Goal: Information Seeking & Learning: Learn about a topic

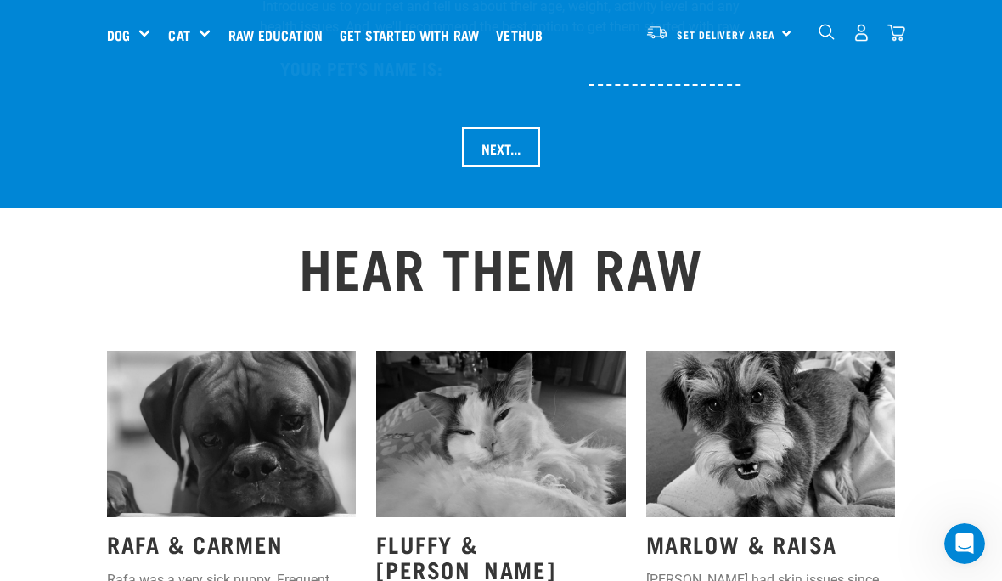
scroll to position [1904, 0]
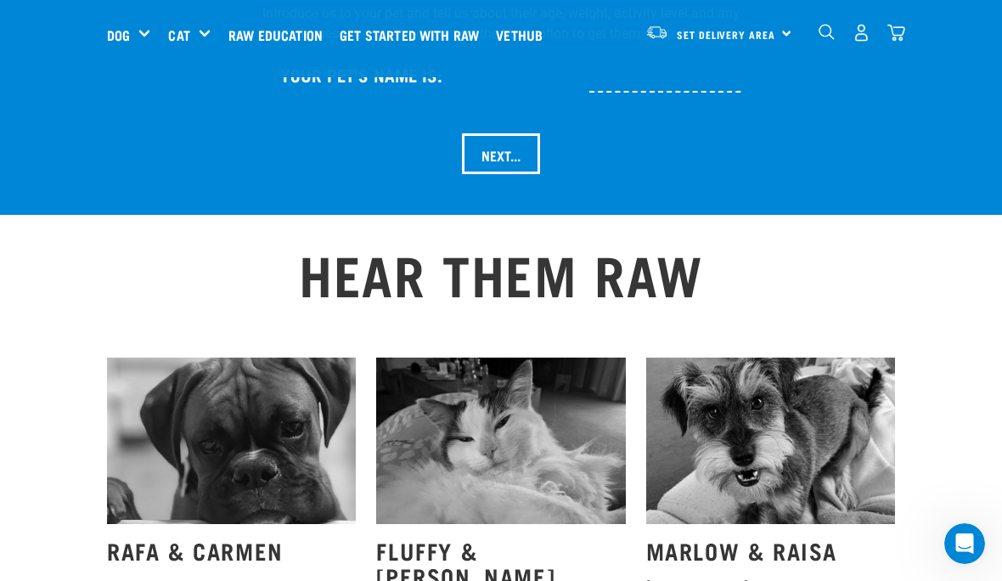
click at [941, 381] on div "HEAR THEM RAW RAFA & CARMEN Rafa was a very sick puppy. Frequent diarrhoea and …" at bounding box center [501, 511] width 1002 height 592
click at [0, 0] on div "Shop All Dog" at bounding box center [0, 0] width 0 height 0
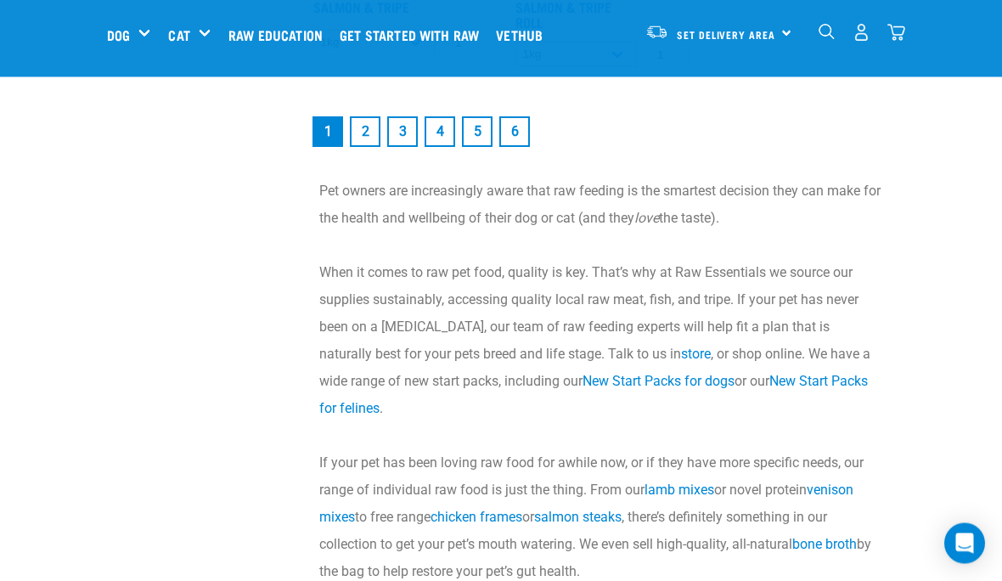
scroll to position [3510, 0]
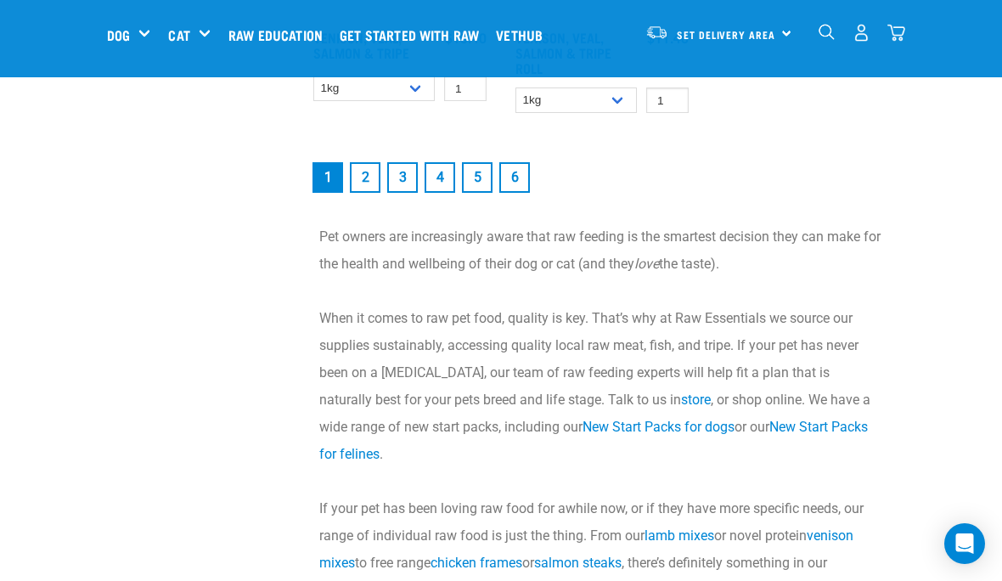
click at [374, 192] on link "2" at bounding box center [365, 177] width 31 height 31
click at [368, 193] on link "2" at bounding box center [365, 177] width 31 height 31
click at [363, 191] on link "2" at bounding box center [365, 177] width 31 height 31
click at [402, 193] on link "3" at bounding box center [402, 177] width 31 height 31
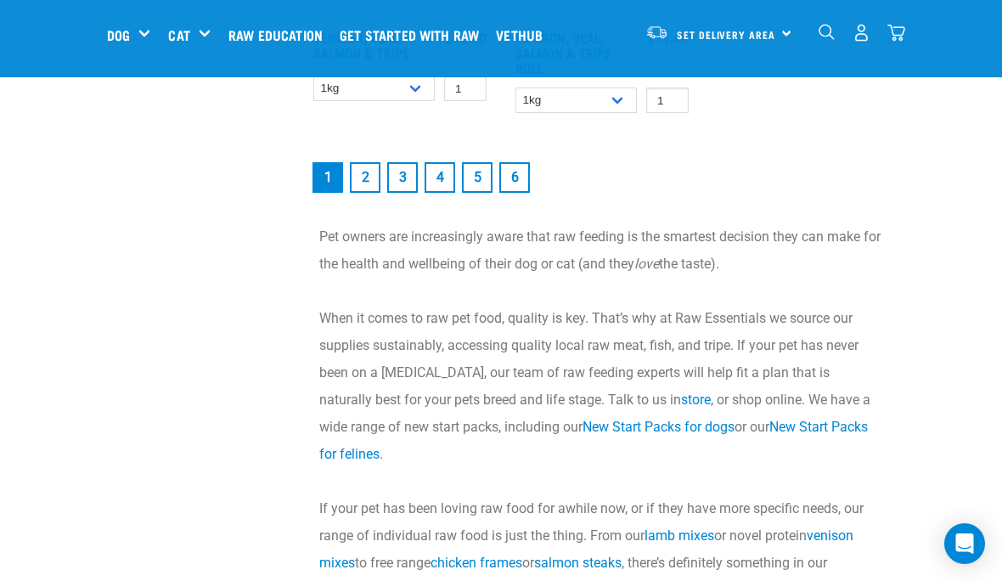
click at [443, 192] on link "4" at bounding box center [439, 177] width 31 height 31
click at [374, 193] on link "2" at bounding box center [365, 177] width 31 height 31
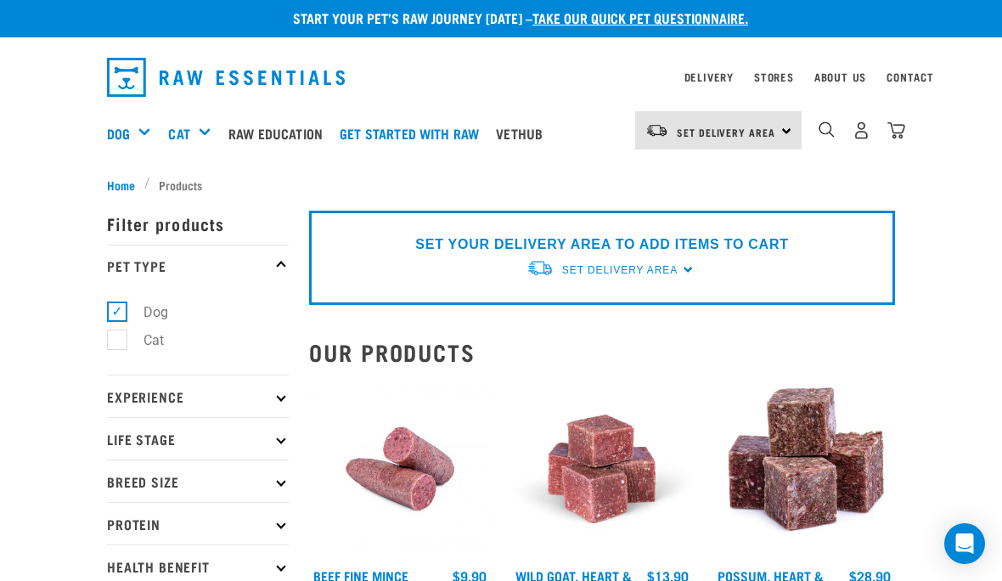
scroll to position [6, 0]
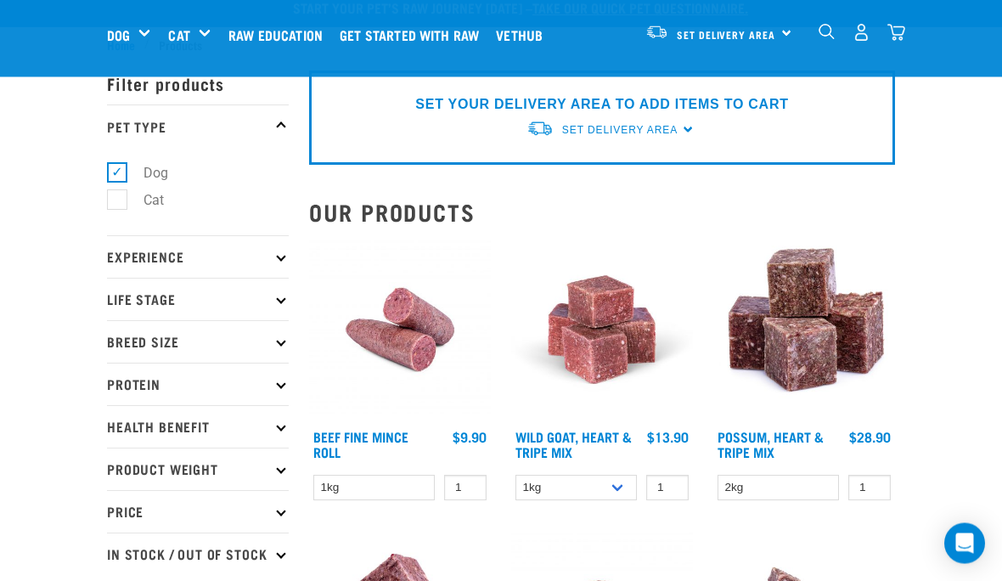
scroll to position [0, 0]
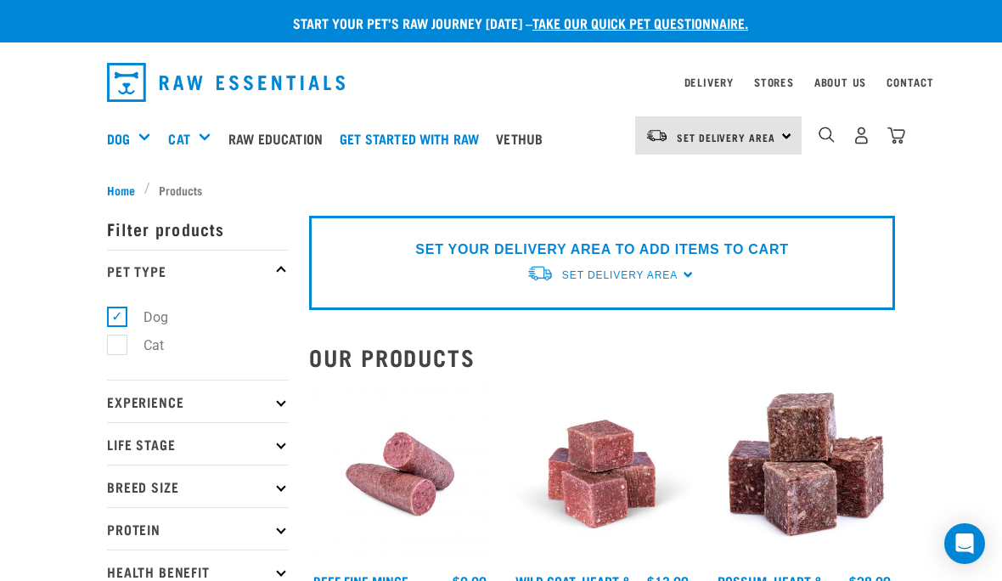
click at [779, 82] on link "Stores" at bounding box center [774, 82] width 40 height 6
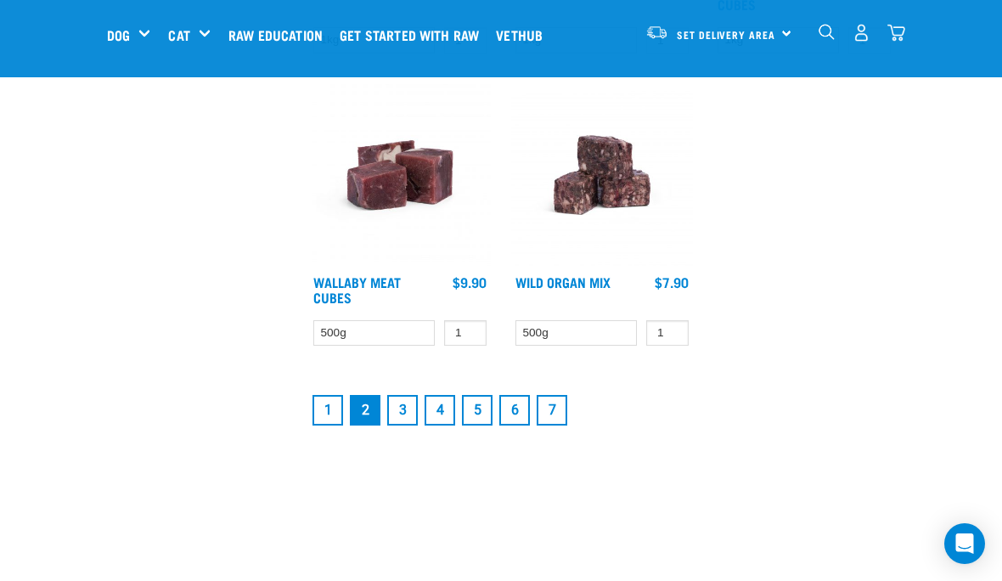
scroll to position [3113, 0]
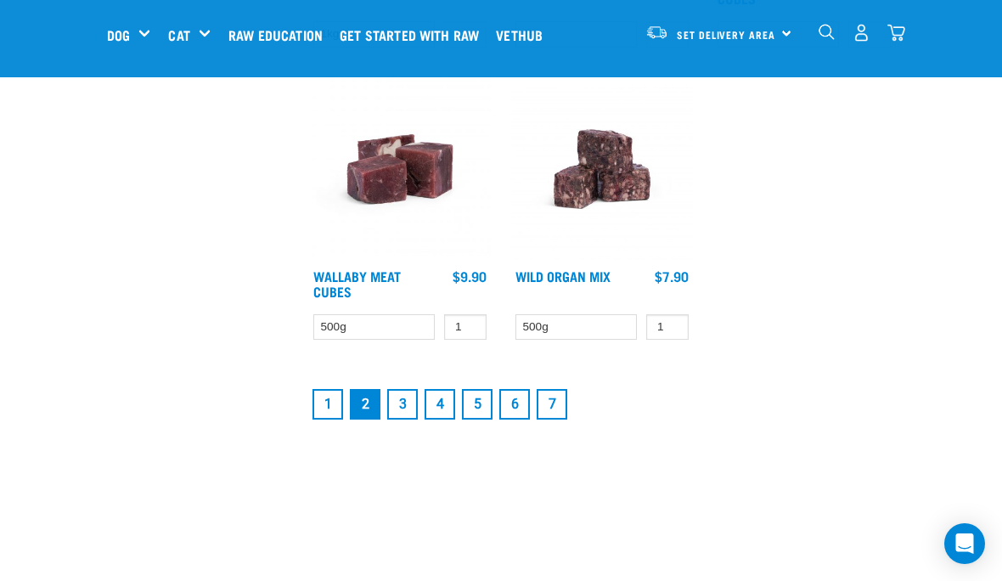
click at [408, 409] on link "3" at bounding box center [402, 404] width 31 height 31
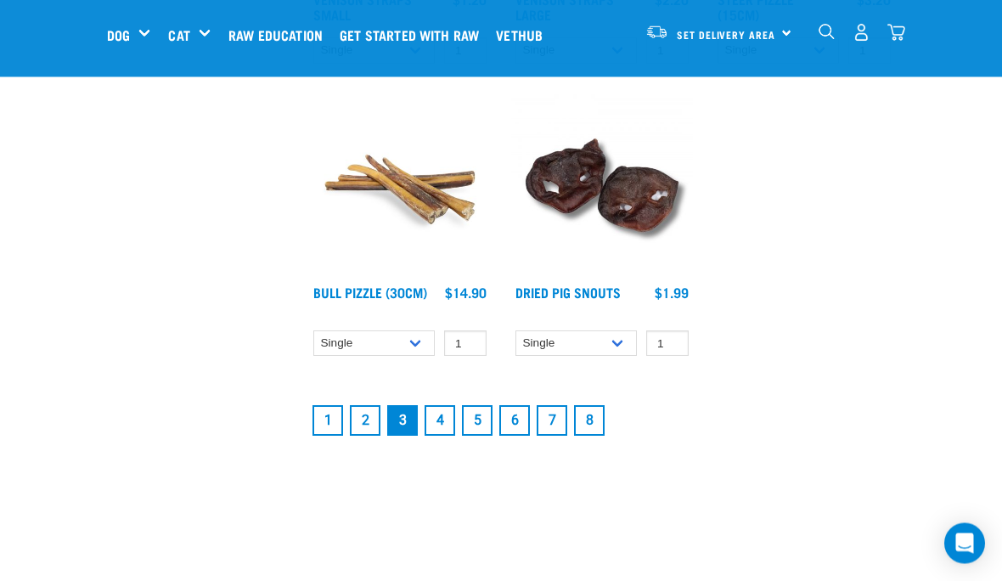
scroll to position [3115, 0]
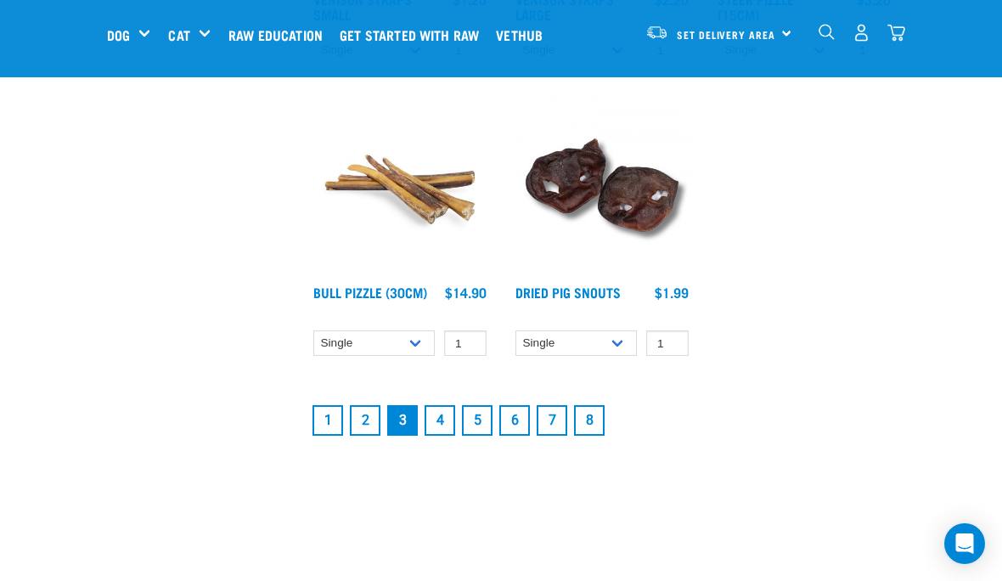
click at [443, 423] on link "4" at bounding box center [439, 420] width 31 height 31
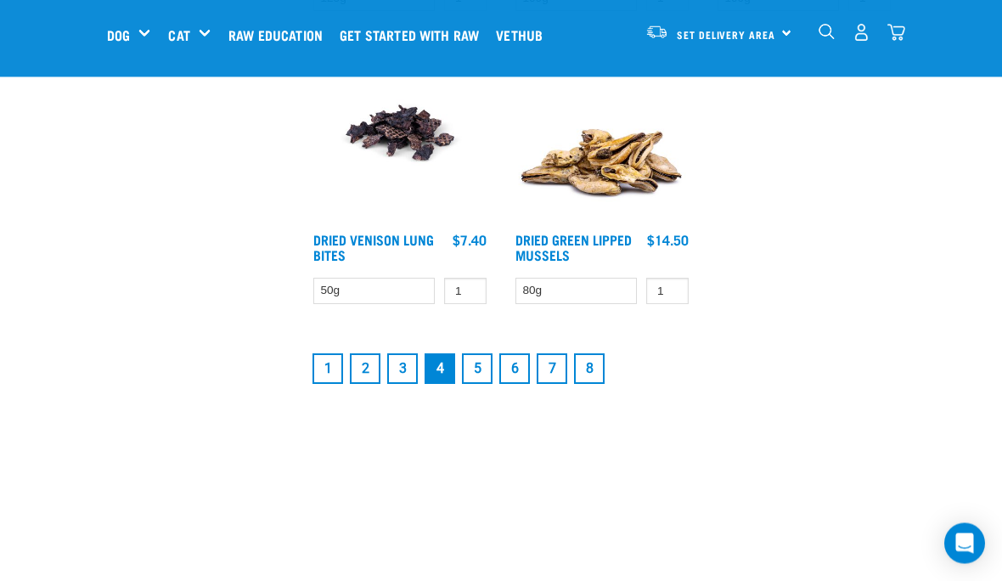
scroll to position [3150, 0]
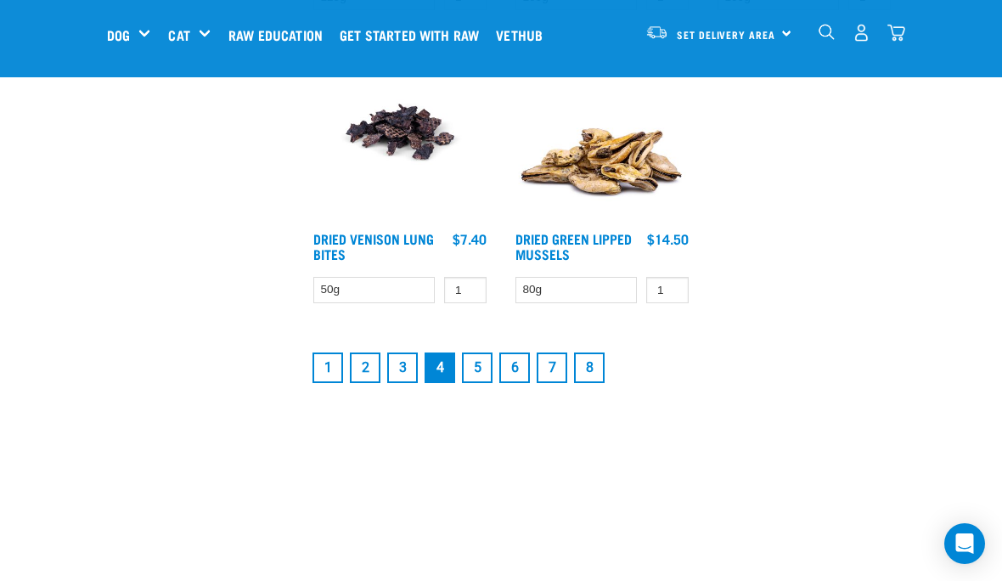
click at [480, 379] on link "5" at bounding box center [477, 367] width 31 height 31
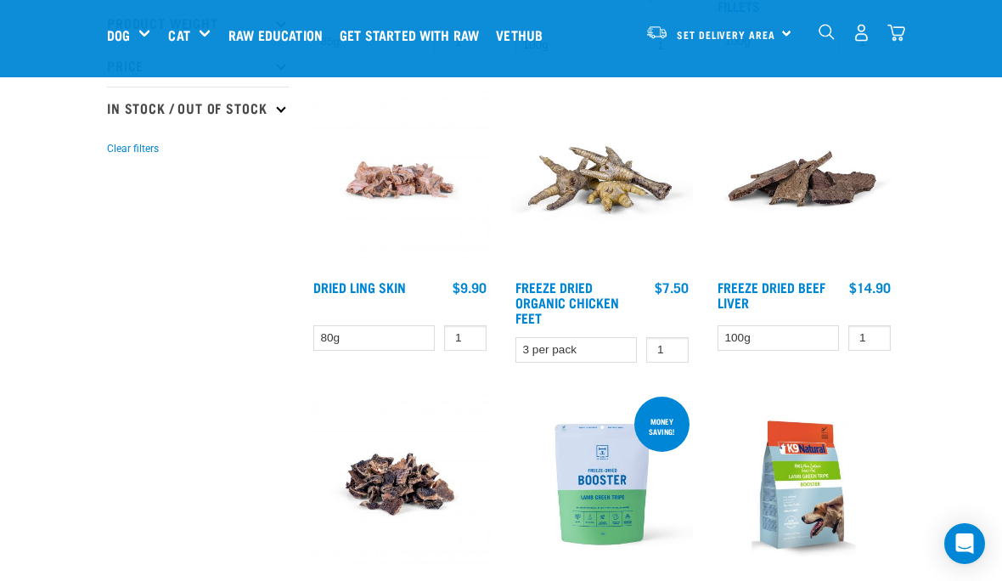
scroll to position [466, 0]
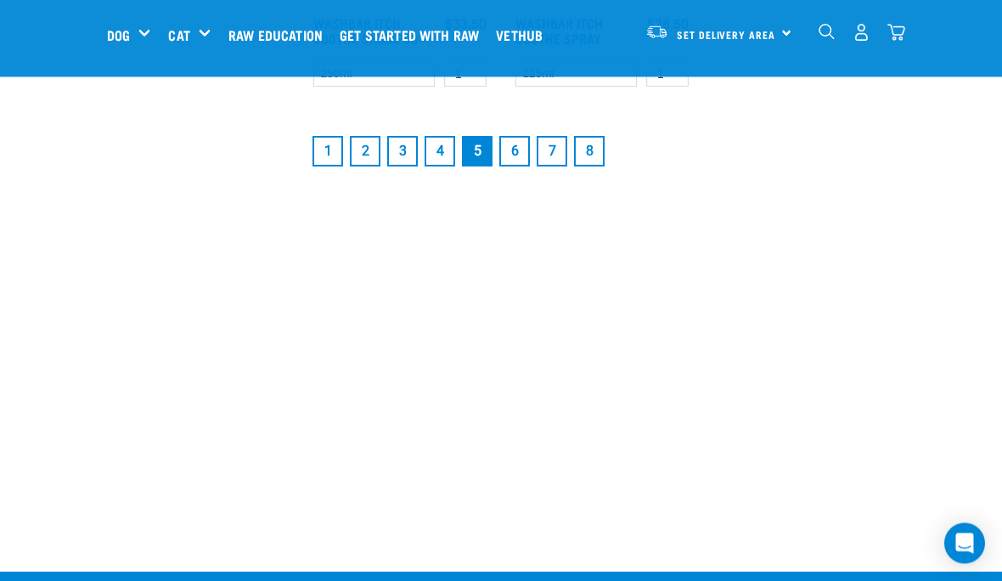
scroll to position [3437, 0]
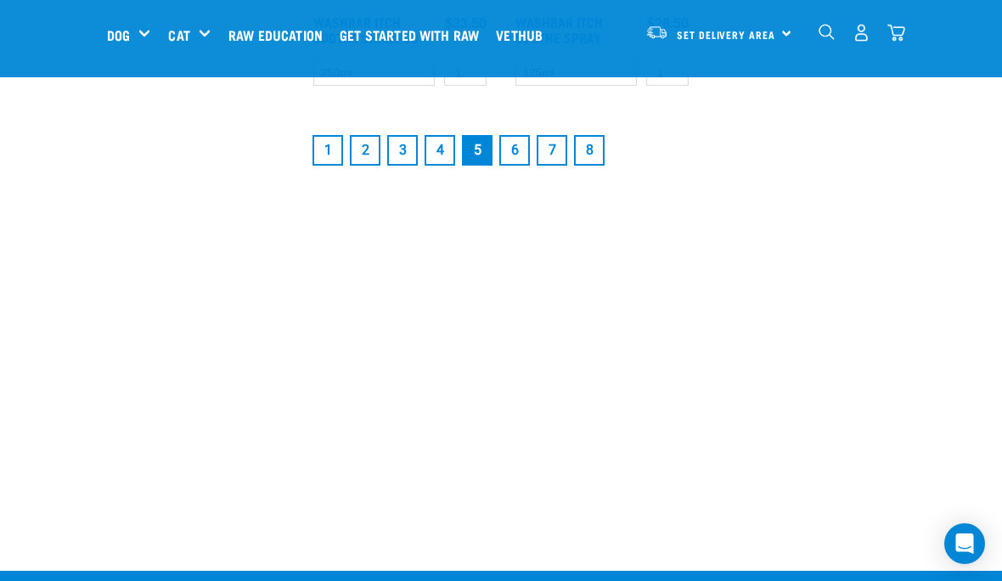
click at [518, 166] on link "6" at bounding box center [514, 150] width 31 height 31
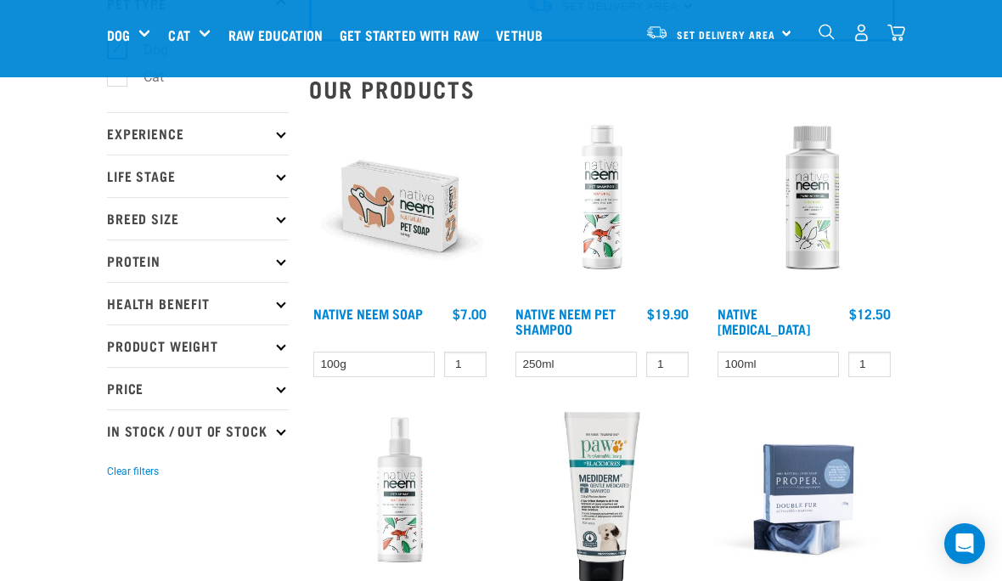
scroll to position [138, 0]
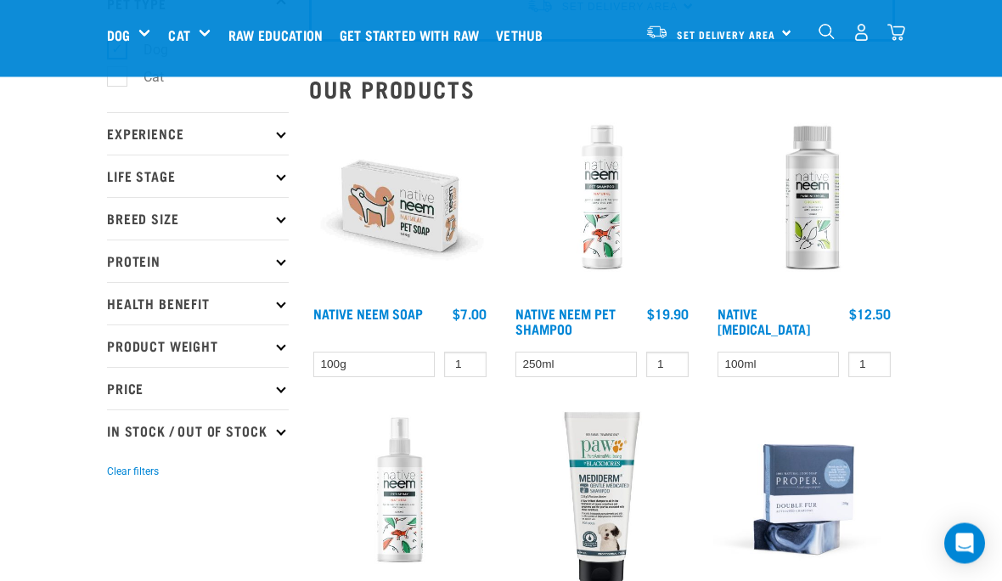
click at [807, 223] on img at bounding box center [804, 207] width 182 height 182
click at [797, 310] on link "Native [MEDICAL_DATA]" at bounding box center [763, 321] width 93 height 23
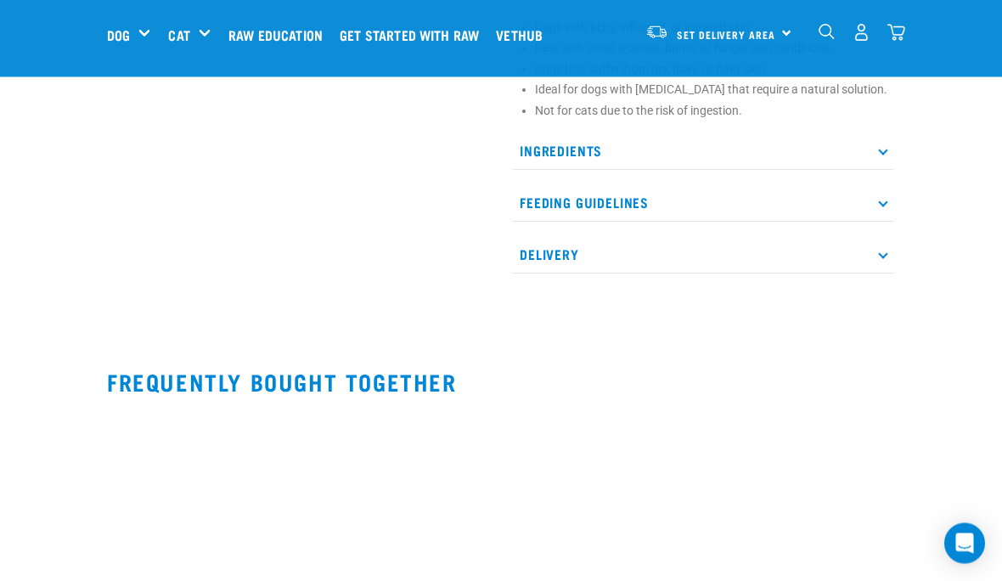
scroll to position [1048, 0]
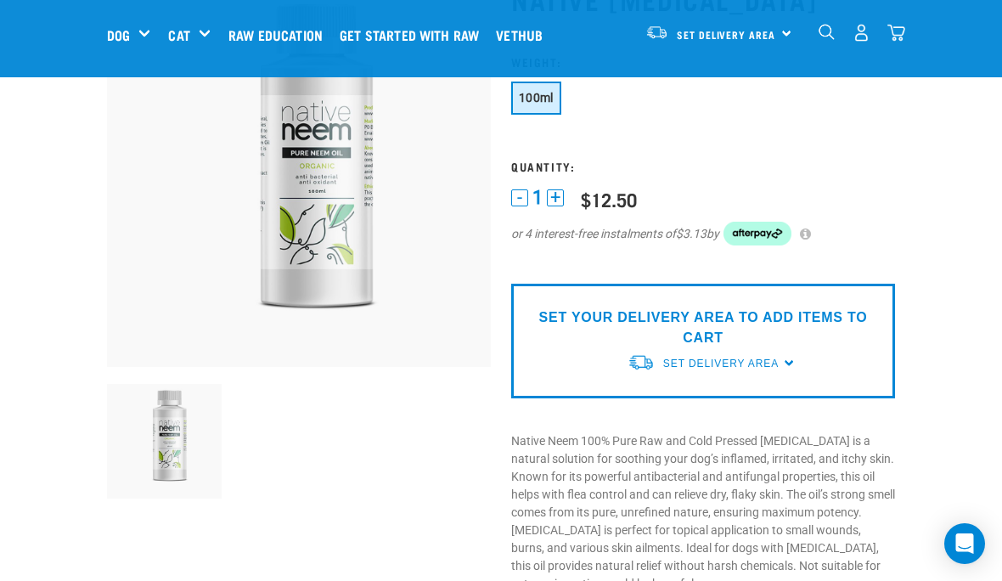
scroll to position [134, 0]
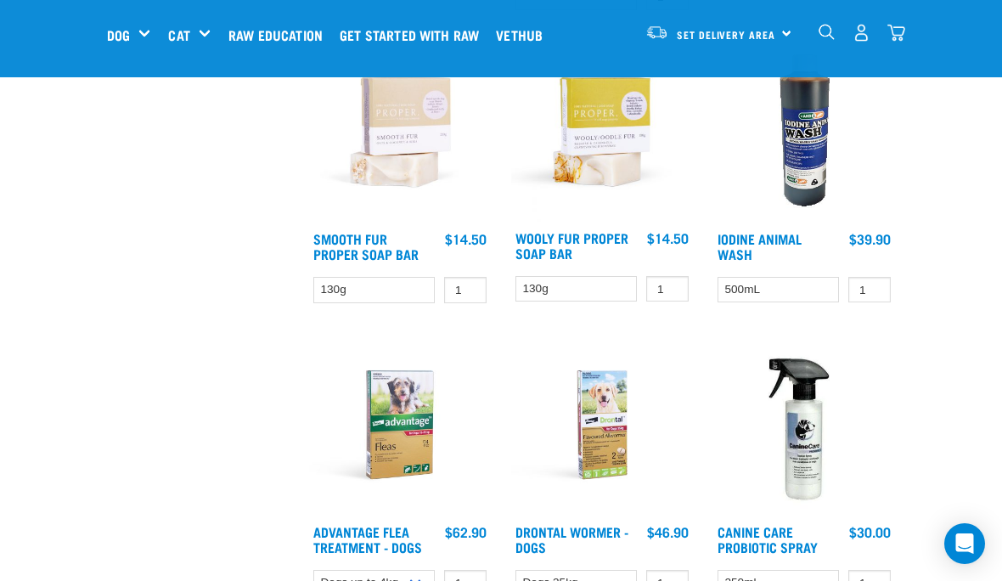
scroll to position [811, 0]
click at [412, 441] on img at bounding box center [400, 424] width 182 height 182
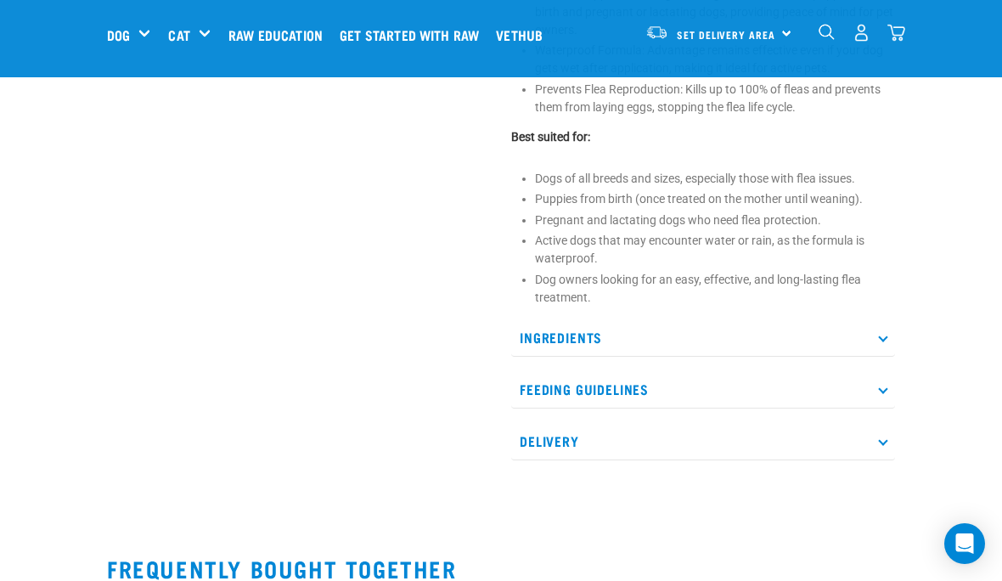
scroll to position [945, 0]
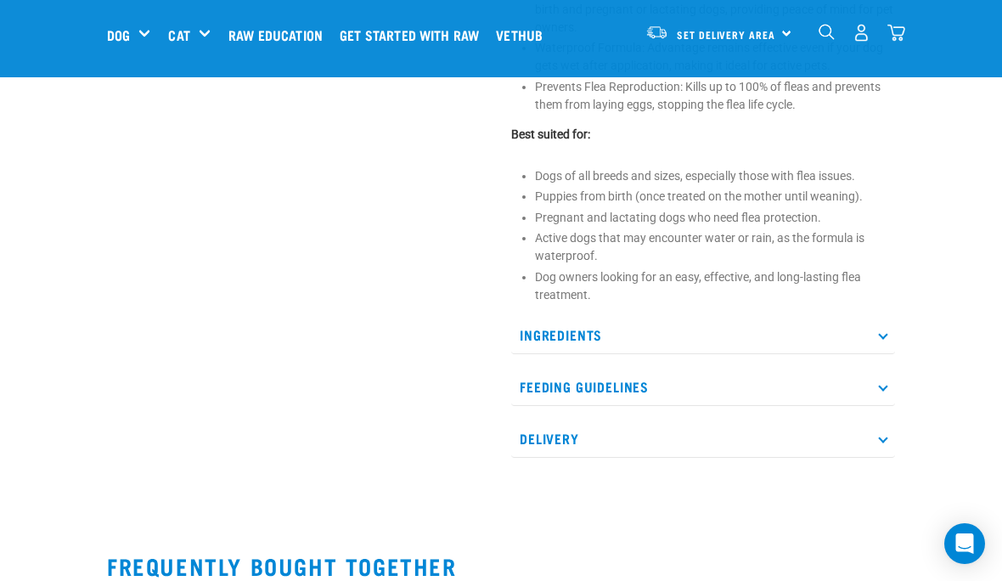
click at [880, 354] on p "Ingredients" at bounding box center [703, 335] width 384 height 38
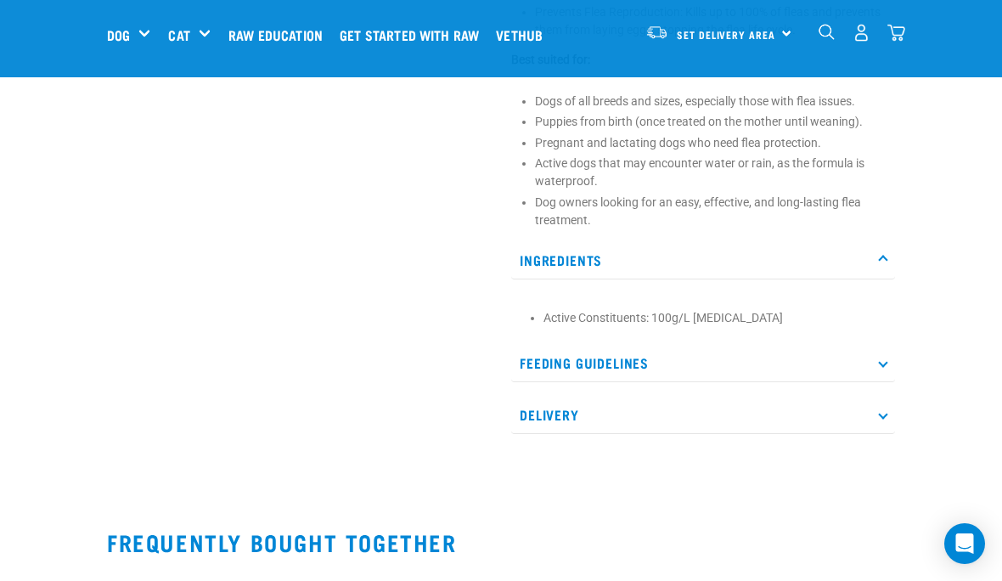
scroll to position [1021, 0]
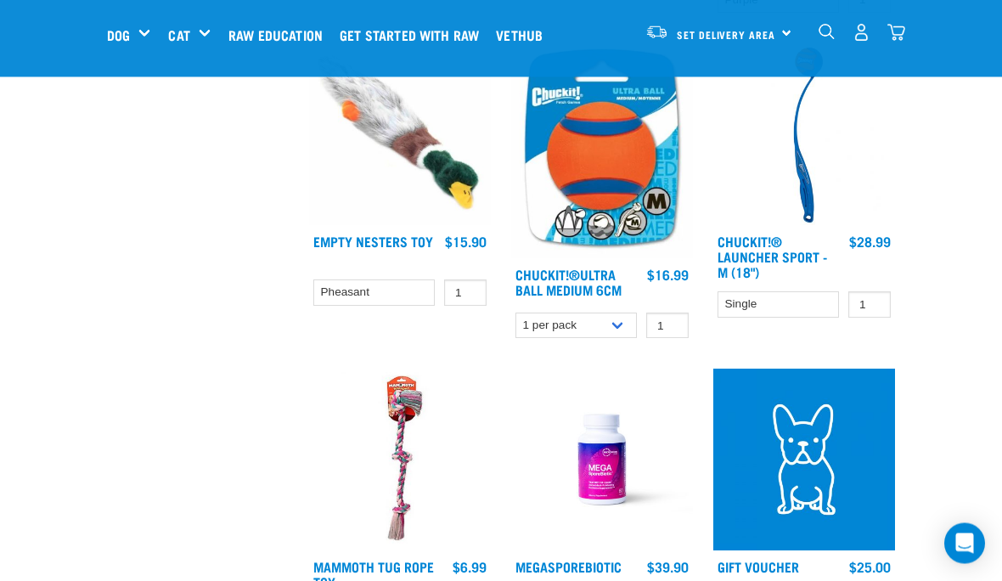
scroll to position [2591, 0]
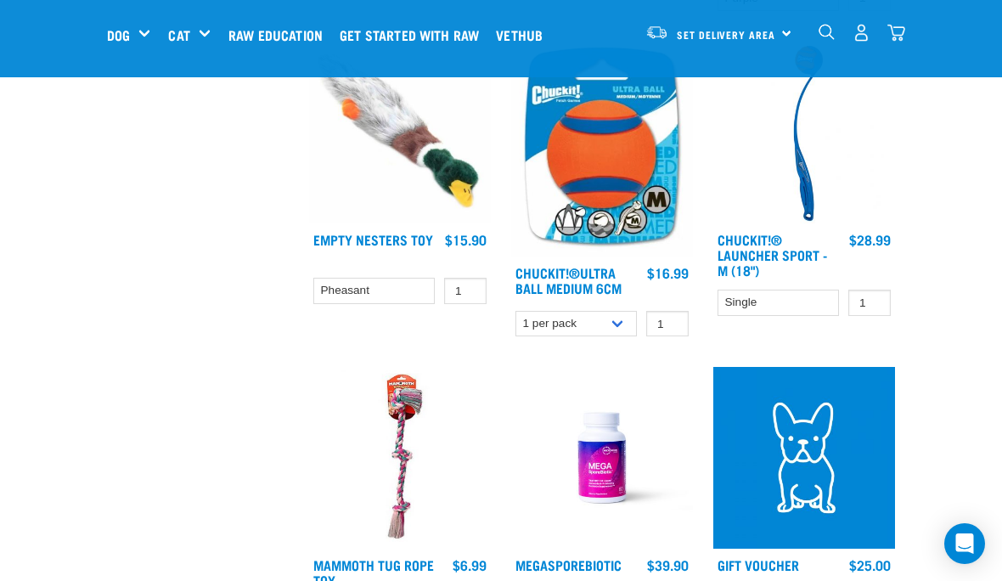
click at [626, 197] on img at bounding box center [602, 149] width 182 height 215
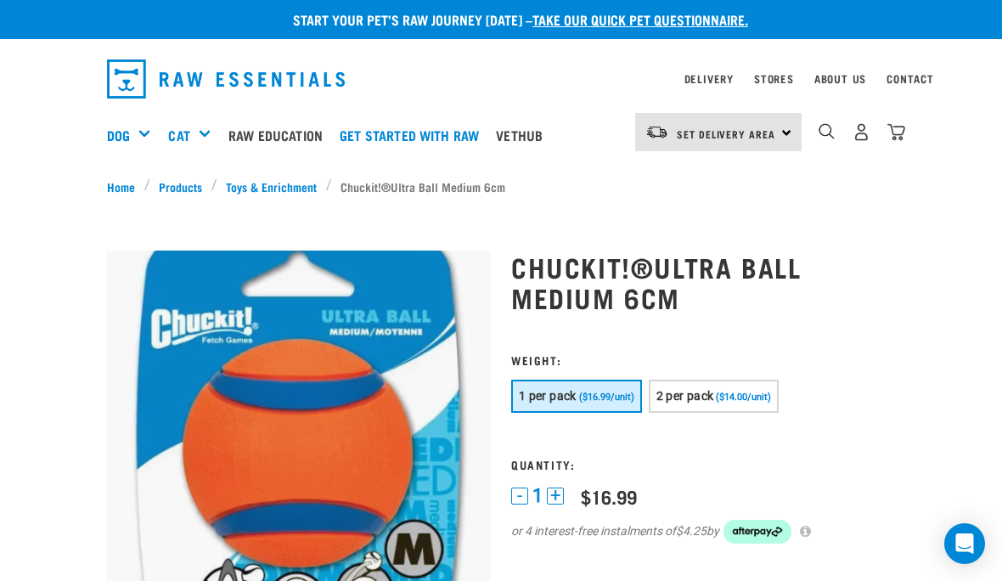
scroll to position [4, 0]
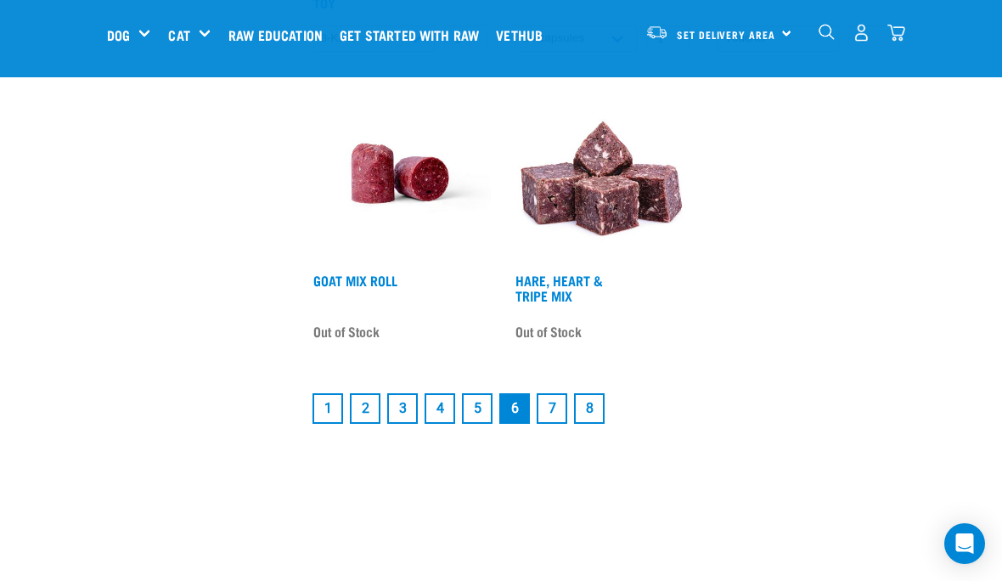
scroll to position [3170, 0]
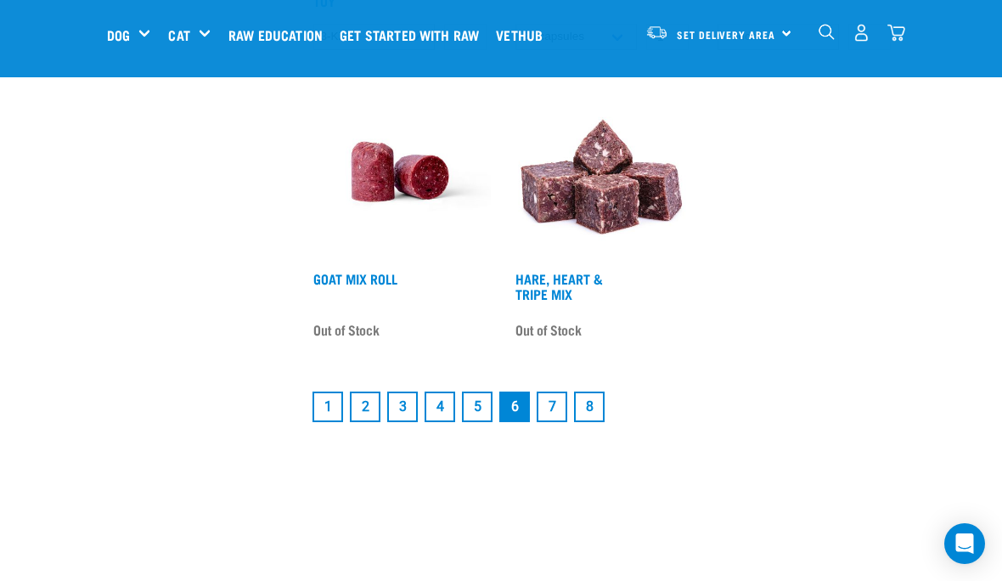
click at [546, 422] on link "7" at bounding box center [552, 406] width 31 height 31
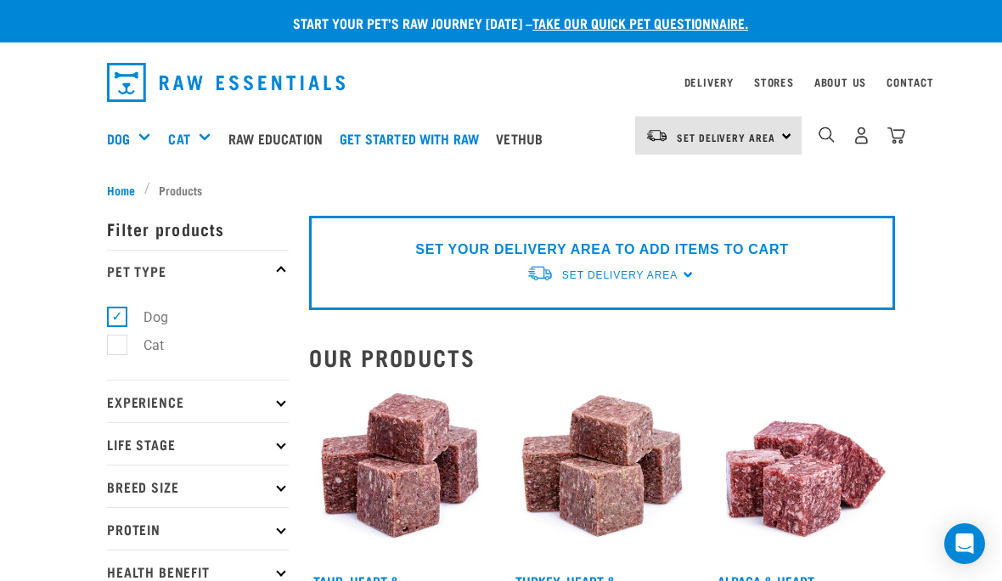
click at [766, 401] on img at bounding box center [804, 474] width 182 height 182
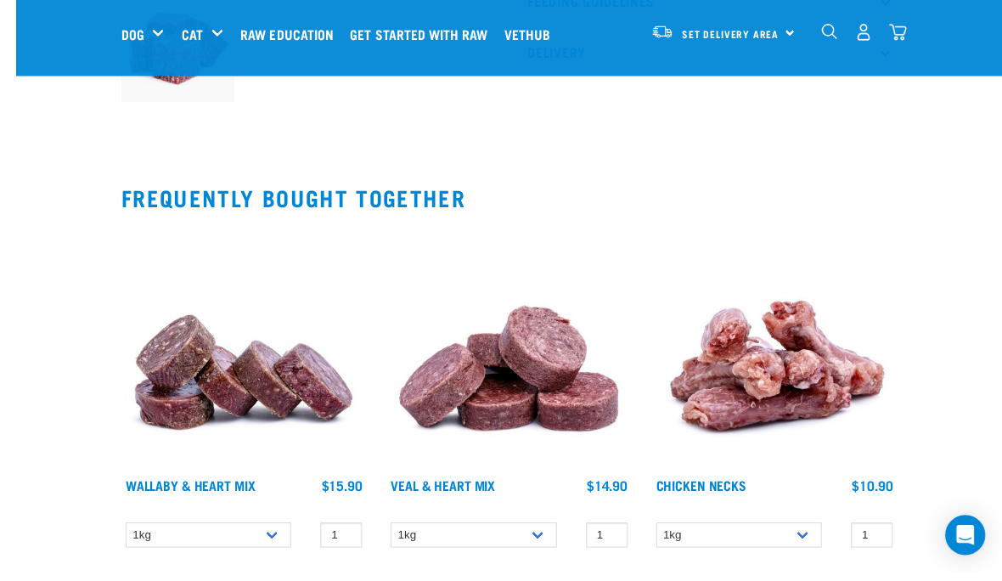
scroll to position [551, 0]
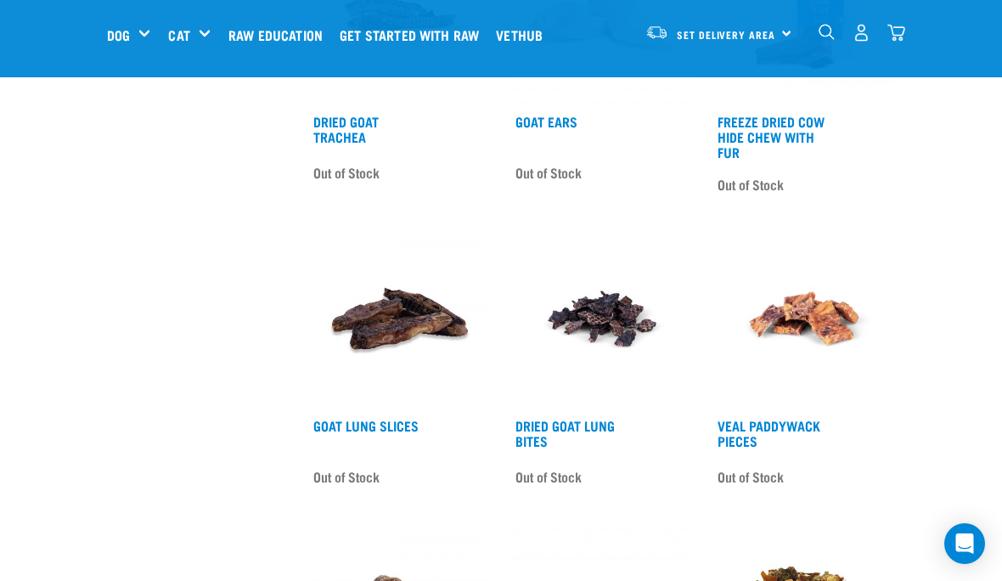
scroll to position [1801, 0]
